Goal: Check status: Check status

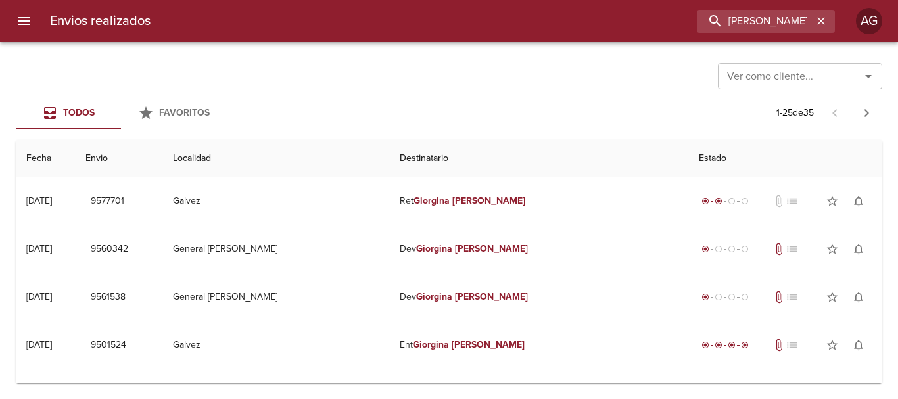
click at [789, 15] on input "[PERSON_NAME]" at bounding box center [755, 21] width 116 height 23
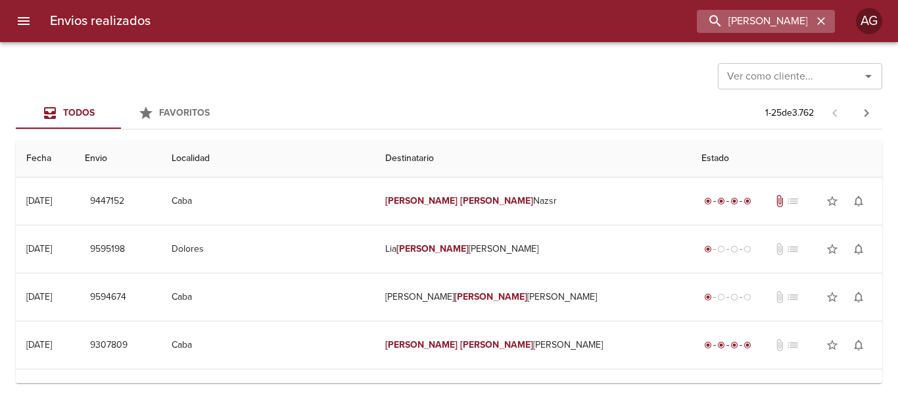
click at [723, 21] on input "[PERSON_NAME]" at bounding box center [755, 21] width 116 height 23
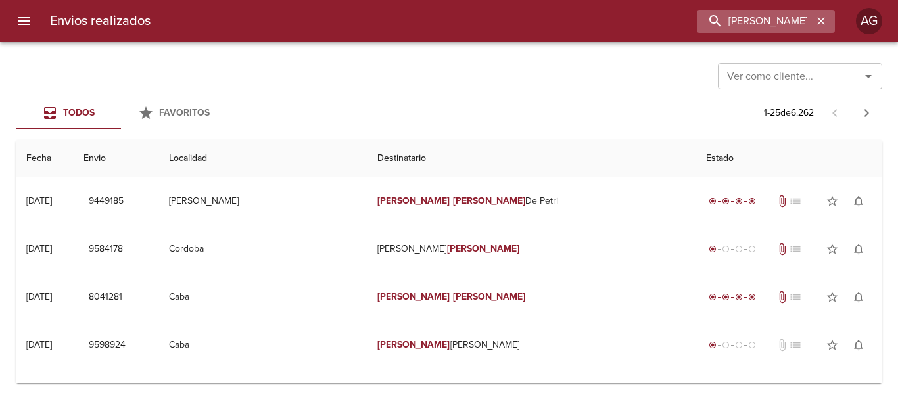
click at [703, 18] on input "[PERSON_NAME]" at bounding box center [755, 21] width 116 height 23
type input "[PERSON_NAME]"
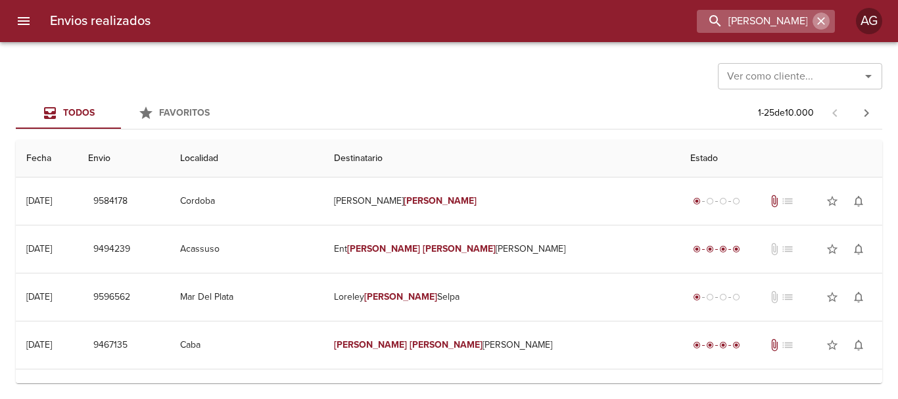
click at [828, 22] on button "button" at bounding box center [821, 20] width 17 height 17
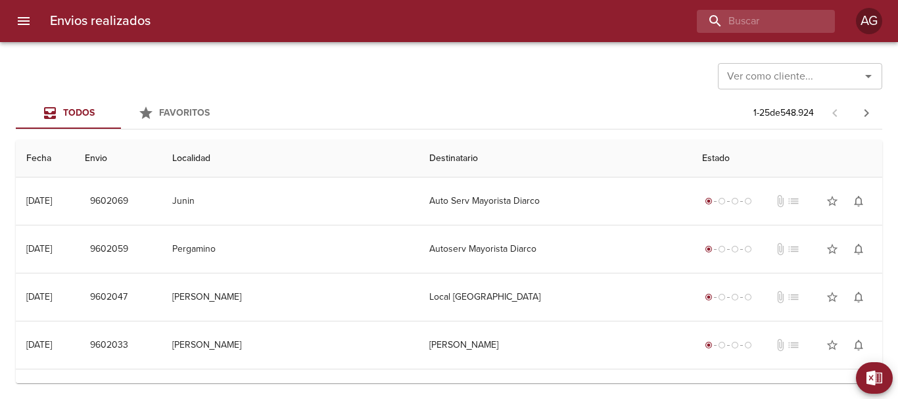
click at [761, 34] on div "Envios realizados AG" at bounding box center [449, 21] width 898 height 42
click at [759, 30] on input "buscar" at bounding box center [728, 21] width 168 height 23
paste input "00082701"
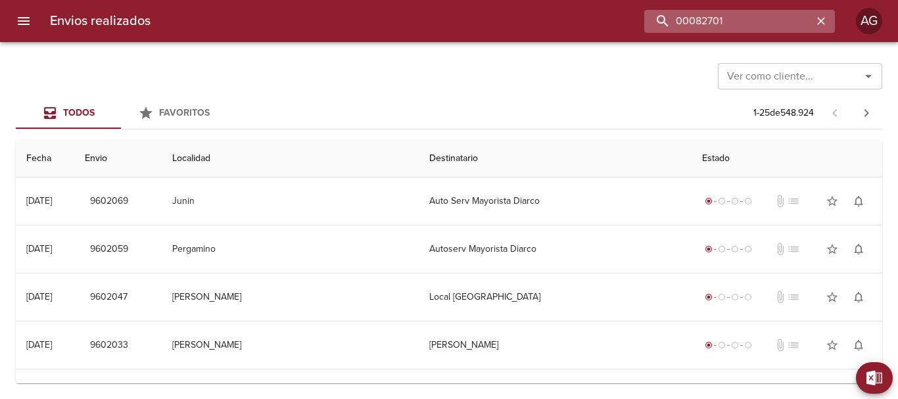
type input "00082701"
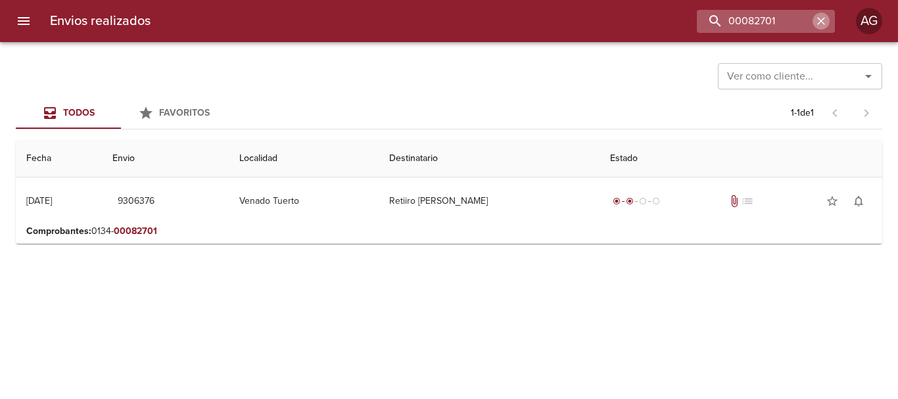
click at [821, 25] on icon "button" at bounding box center [821, 20] width 13 height 13
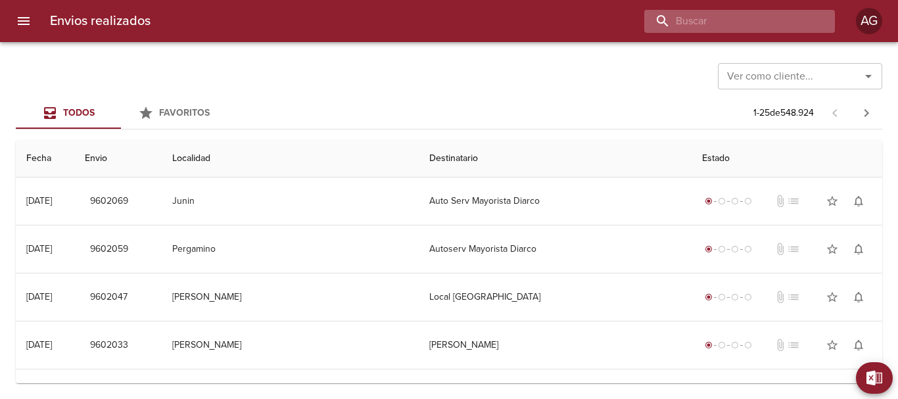
click at [751, 26] on input "buscar" at bounding box center [728, 21] width 168 height 23
paste input "[PERSON_NAME] [PERSON_NAME]"
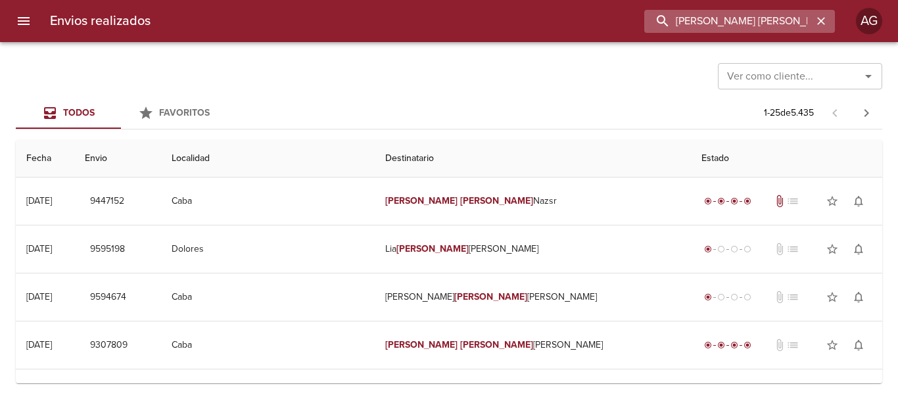
click at [746, 26] on input "[PERSON_NAME] [PERSON_NAME]" at bounding box center [728, 21] width 168 height 23
click at [765, 20] on input "[PERSON_NAME] [PERSON_NAME]" at bounding box center [728, 21] width 168 height 23
type input "[PERSON_NAME] [PERSON_NAME]"
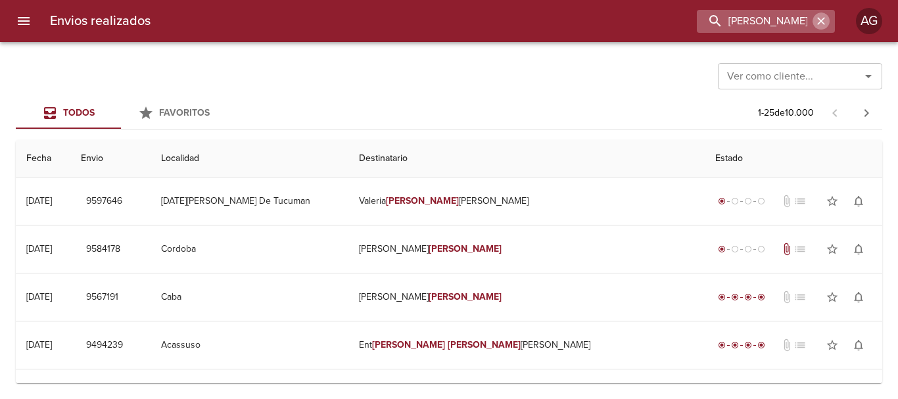
click at [819, 19] on icon "button" at bounding box center [821, 21] width 8 height 8
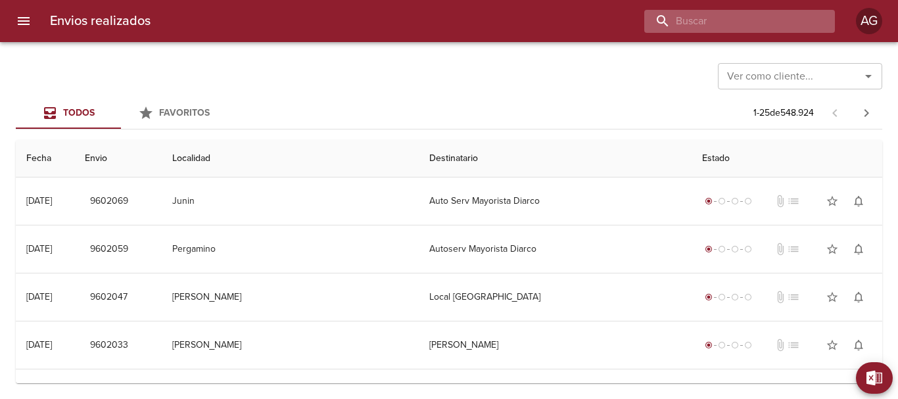
drag, startPoint x: 768, startPoint y: 32, endPoint x: 765, endPoint y: 25, distance: 7.4
click at [766, 30] on input "buscar" at bounding box center [728, 21] width 168 height 23
paste input "00082650"
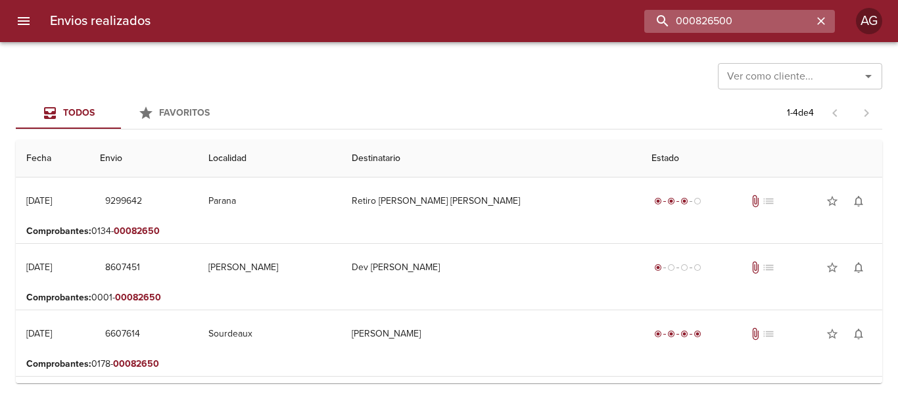
click at [766, 15] on input "000826500" at bounding box center [728, 21] width 168 height 23
paste input "48"
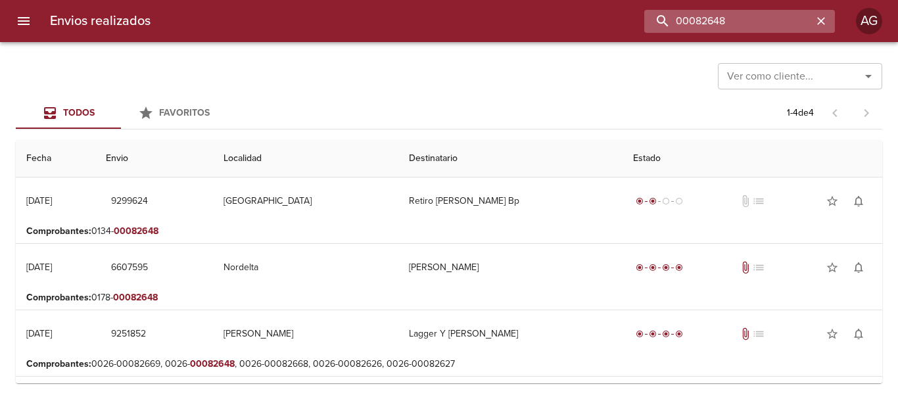
click at [756, 14] on input "00082648" at bounding box center [728, 21] width 168 height 23
paste input "413"
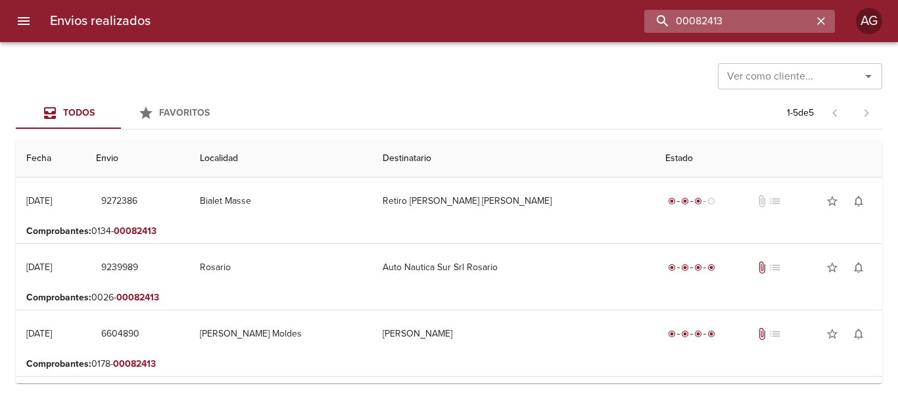
click at [733, 20] on input "00082413" at bounding box center [728, 21] width 168 height 23
click at [734, 19] on input "00082413" at bounding box center [728, 21] width 168 height 23
paste input "078"
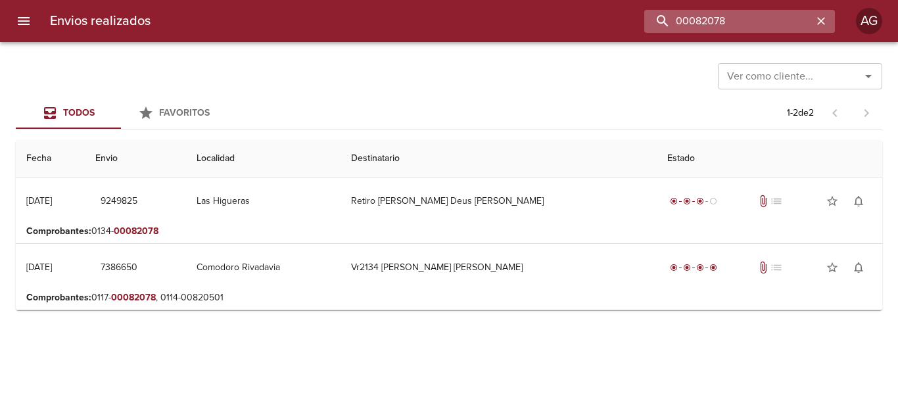
click at [723, 21] on input "00082078" at bounding box center [728, 21] width 168 height 23
paste input "1726"
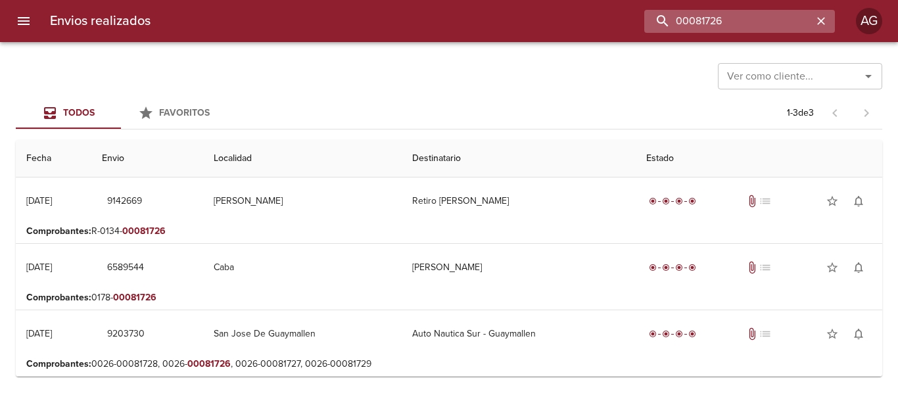
click at [715, 22] on input "00081726" at bounding box center [728, 21] width 168 height 23
paste input "641"
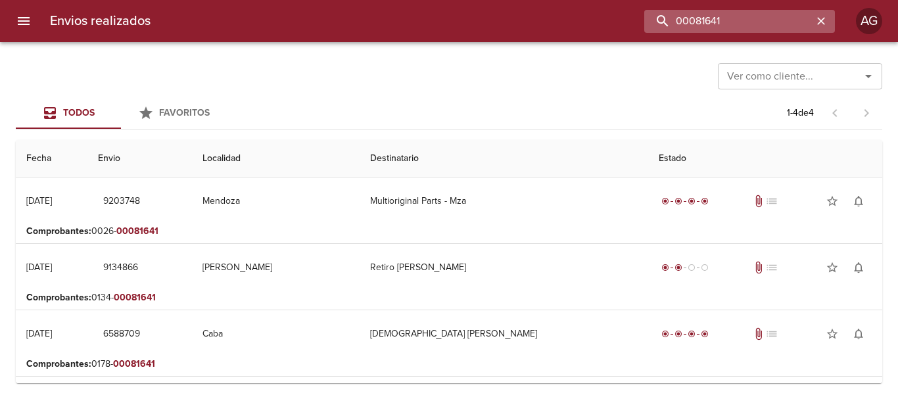
click at [681, 24] on input "00081641" at bounding box center [728, 21] width 168 height 23
paste input "180 -"
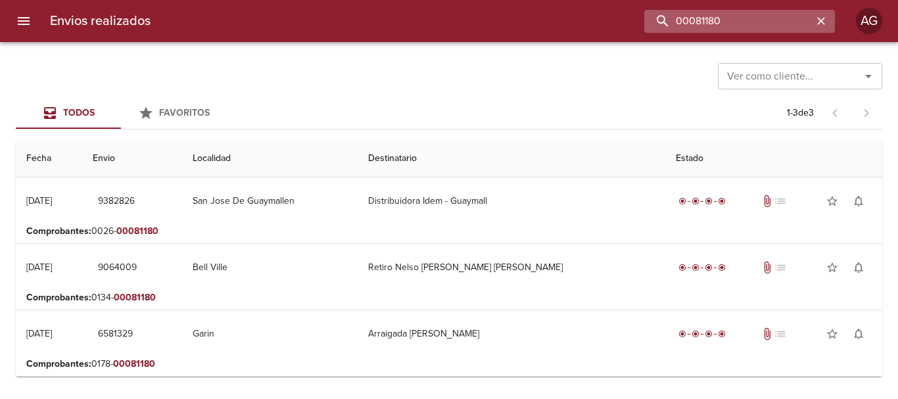
click at [692, 21] on input "00081180" at bounding box center [728, 21] width 168 height 23
paste input "230"
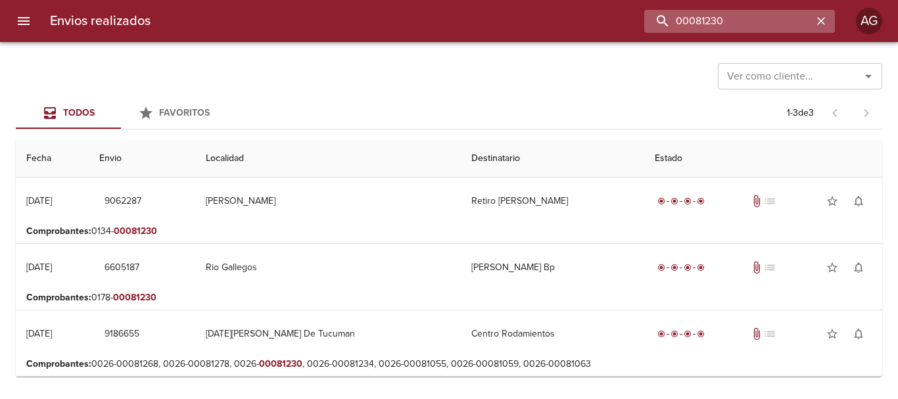
click at [689, 24] on input "00081230" at bounding box center [728, 21] width 168 height 23
paste input "89"
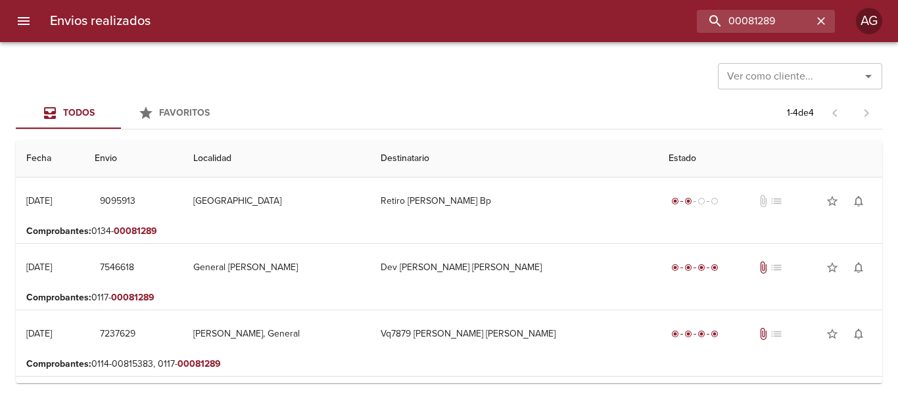
click at [720, 33] on div "Envios realizados 00081289 AG" at bounding box center [449, 21] width 898 height 42
click at [742, 29] on input "00081289" at bounding box center [728, 21] width 168 height 23
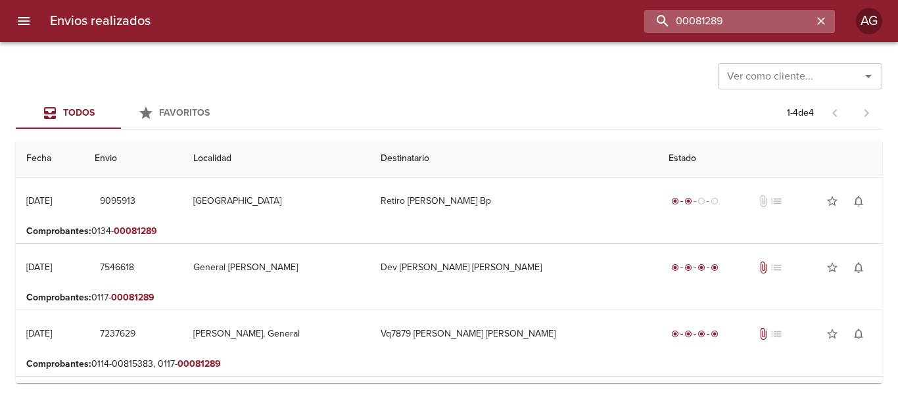
paste input "730"
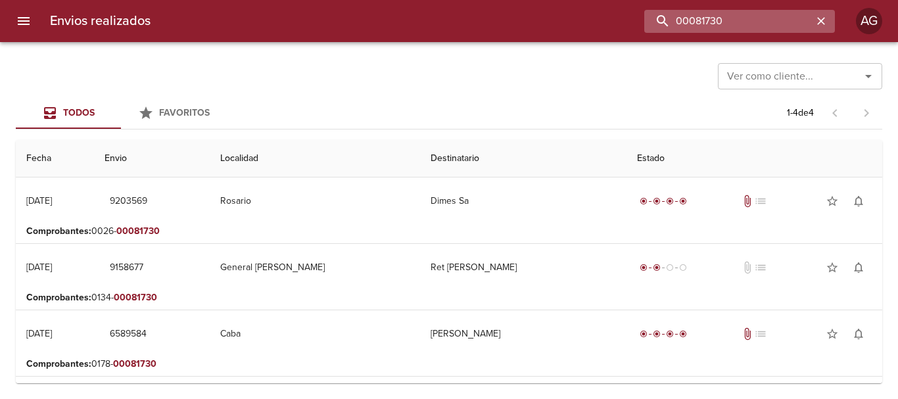
click at [731, 30] on input "00081730" at bounding box center [728, 21] width 168 height 23
paste input "571"
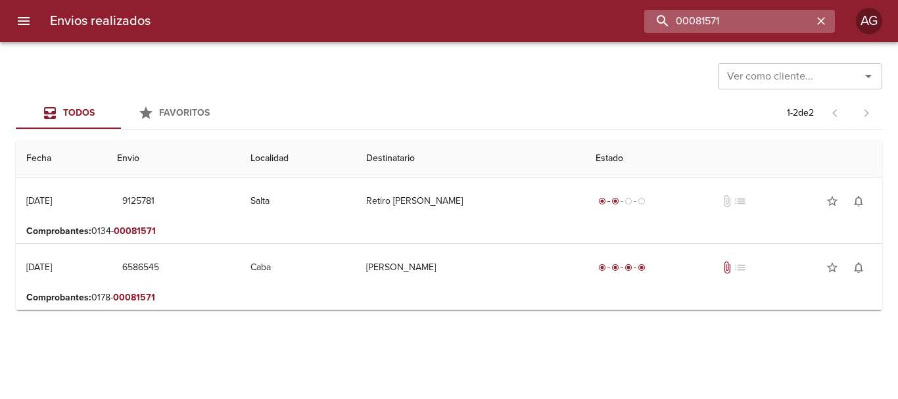
click at [716, 14] on input "00081571" at bounding box center [728, 21] width 168 height 23
paste input "63"
type input "00081563"
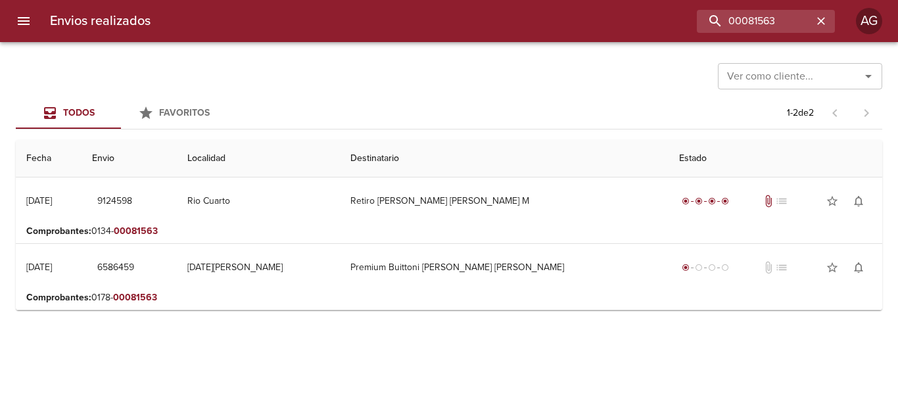
click at [423, 373] on div "Ver como cliente... Ver como cliente... Todos Favoritos 1 - 2 de 2 Fecha Envio …" at bounding box center [449, 220] width 898 height 357
